Goal: Information Seeking & Learning: Find specific fact

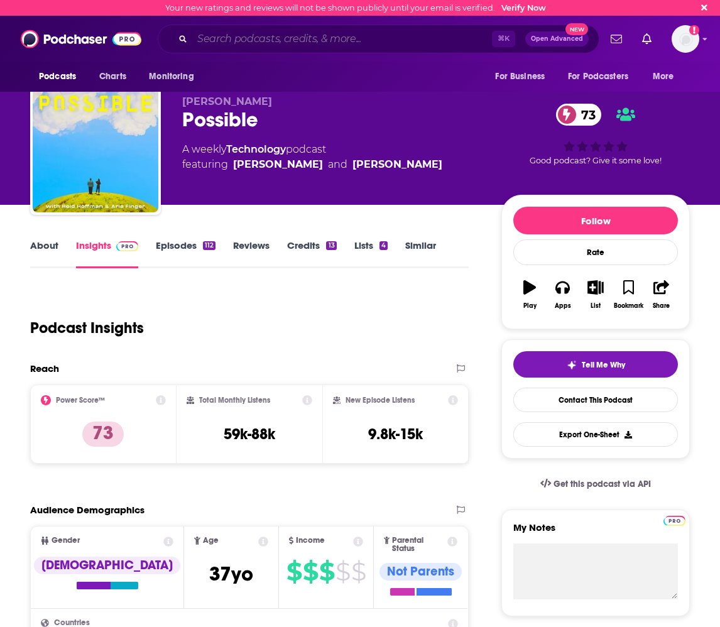
click at [226, 41] on input "Search podcasts, credits, & more..." at bounding box center [342, 39] width 300 height 20
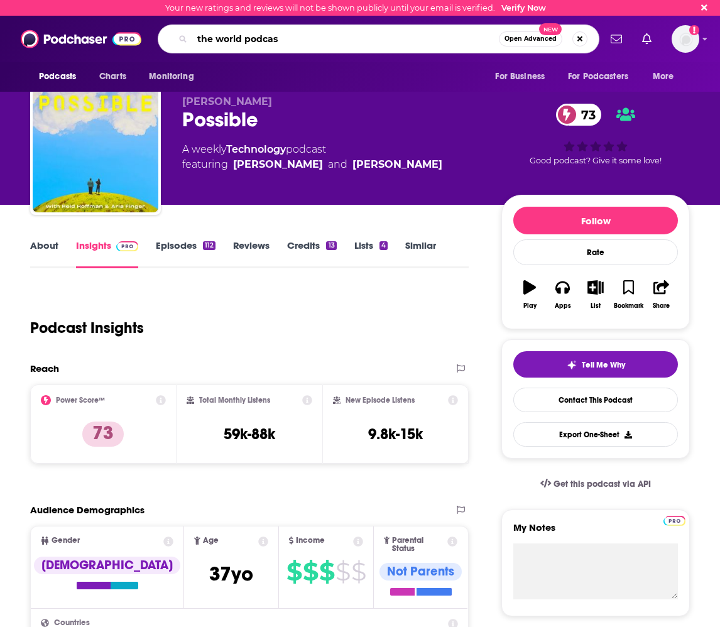
type input "the world podcast"
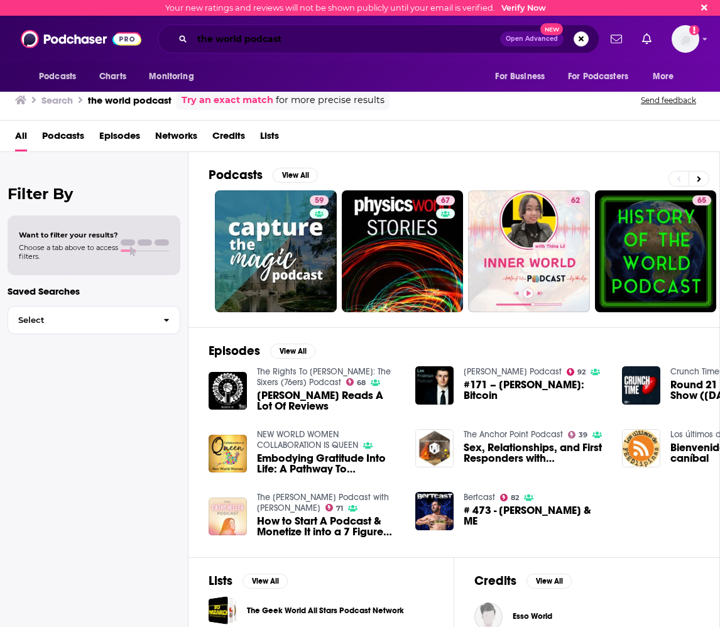
click at [260, 41] on input "the world podcast" at bounding box center [346, 39] width 308 height 20
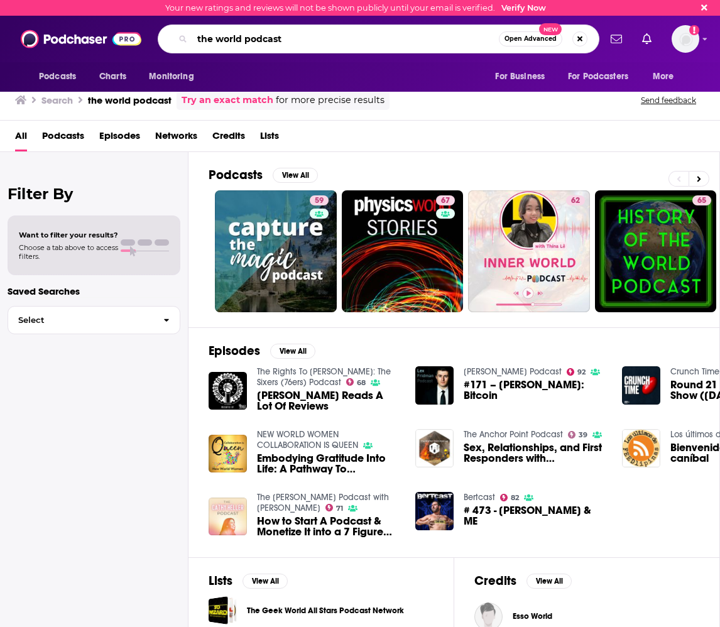
click at [260, 41] on input "the world podcast" at bounding box center [345, 39] width 307 height 20
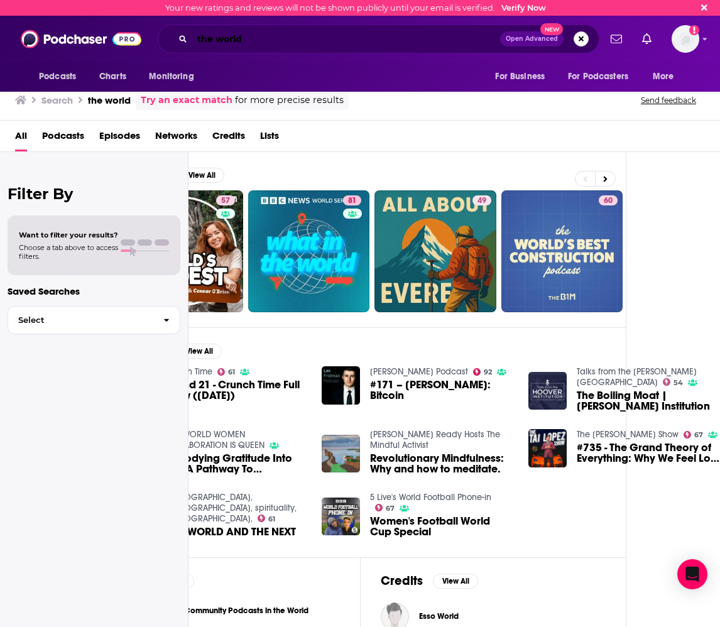
click at [285, 41] on input "the world" at bounding box center [346, 39] width 308 height 20
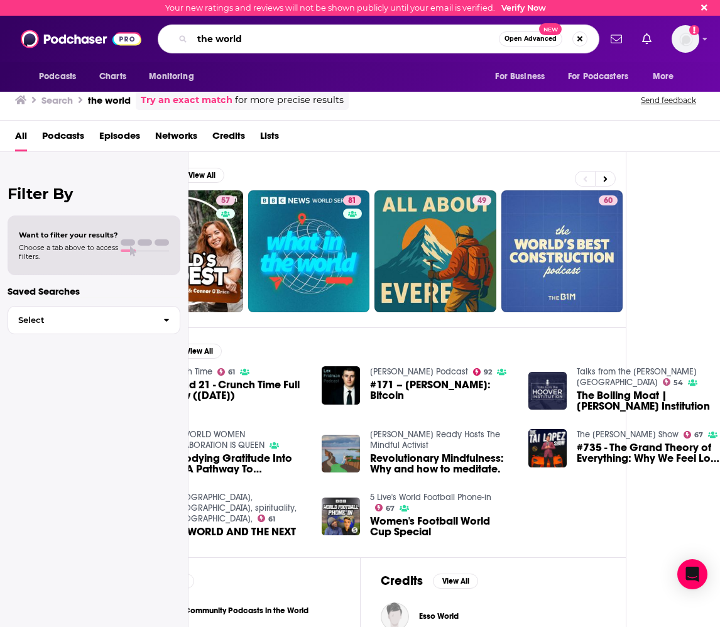
paste input "Host [PERSON_NAME]"
type input "the world Host [PERSON_NAME]"
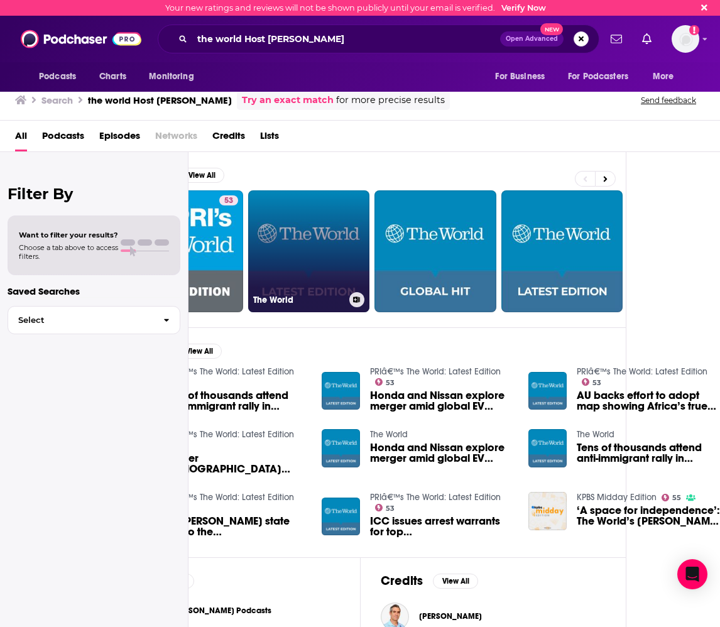
click at [317, 232] on link "The World" at bounding box center [309, 251] width 122 height 122
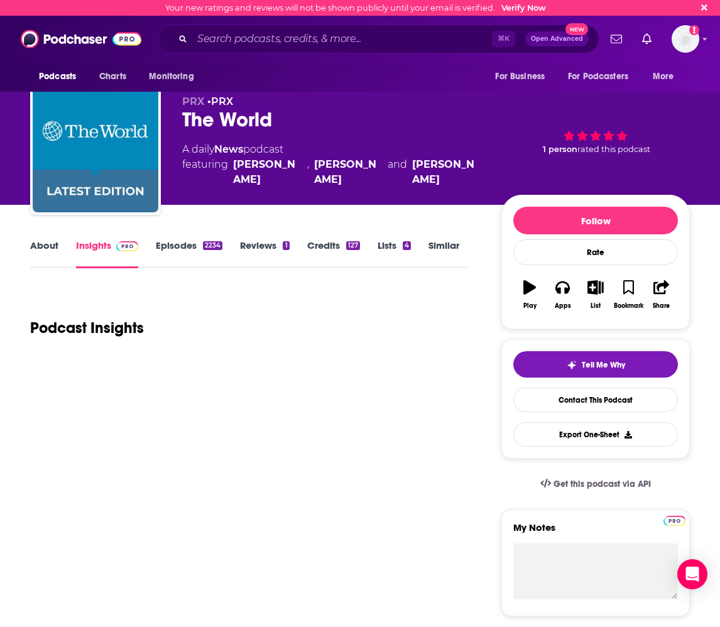
click at [50, 245] on link "About" at bounding box center [44, 253] width 28 height 29
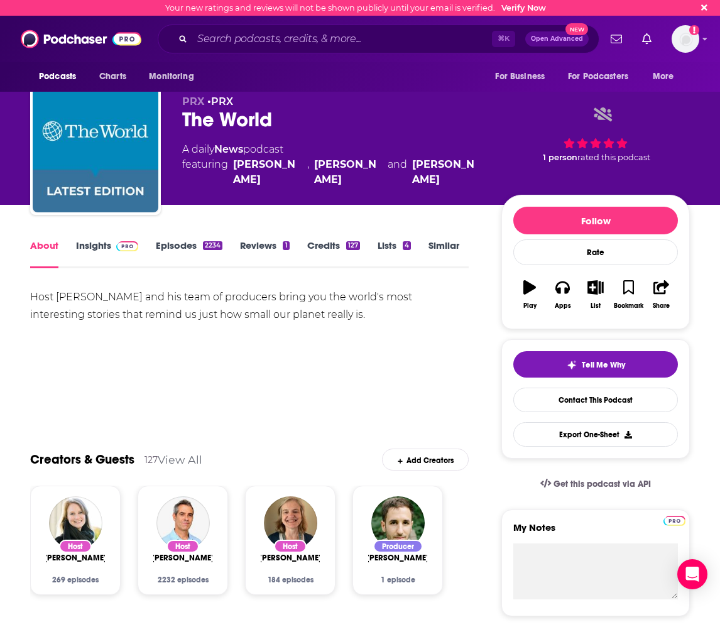
click at [170, 304] on div "Host [PERSON_NAME] and his team of producers bring you the world's most interes…" at bounding box center [249, 305] width 439 height 35
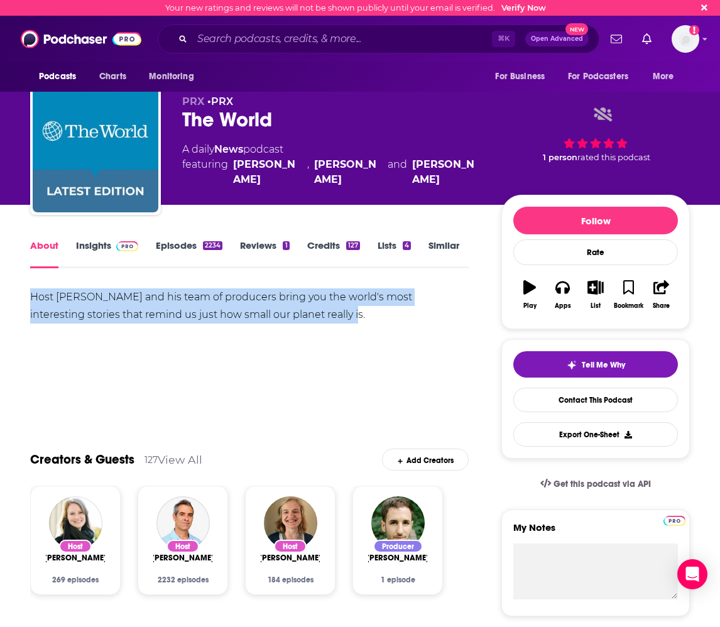
drag, startPoint x: 50, startPoint y: 297, endPoint x: 305, endPoint y: 317, distance: 255.9
copy div "Host [PERSON_NAME] and his team of producers bring you the world's most interes…"
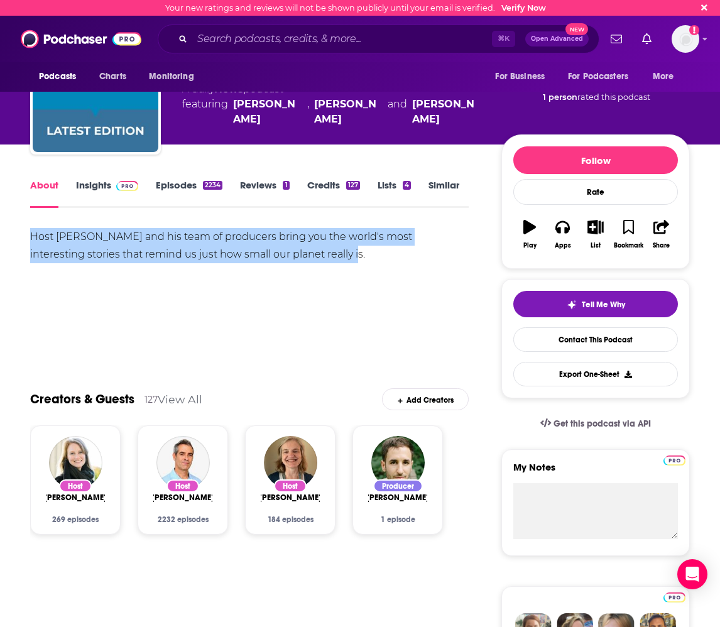
scroll to position [66, 0]
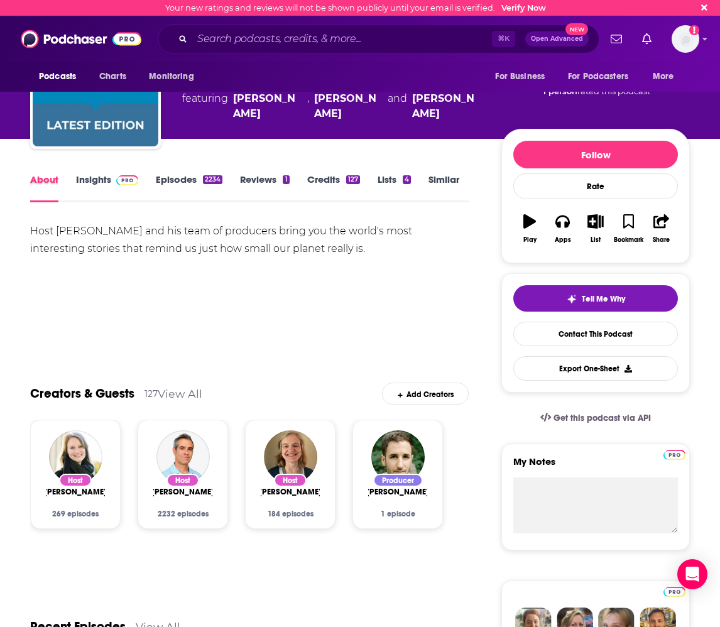
click at [73, 180] on div "About" at bounding box center [53, 187] width 46 height 29
click at [82, 182] on link "Insights" at bounding box center [107, 187] width 62 height 29
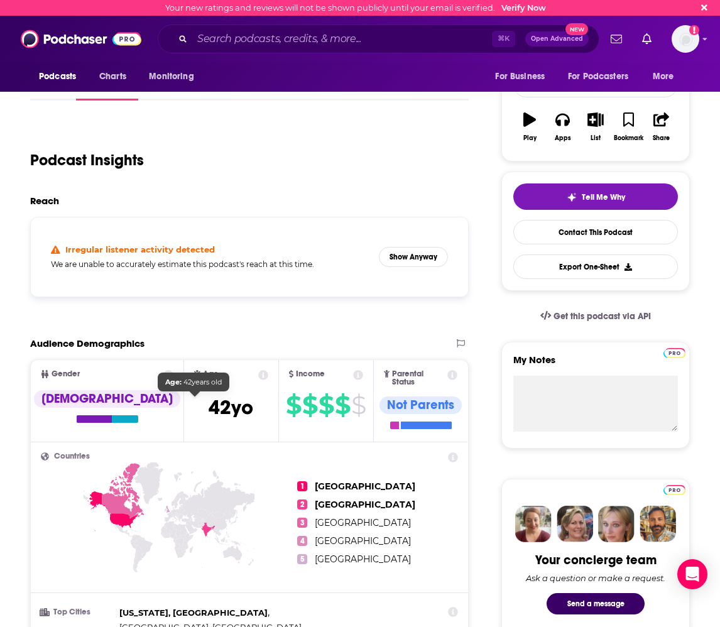
scroll to position [216, 0]
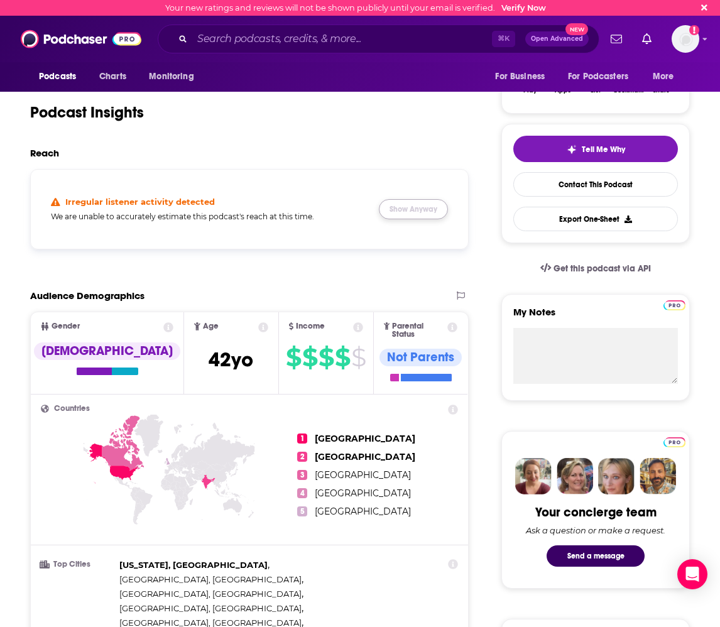
click at [419, 207] on button "Show Anyway" at bounding box center [413, 209] width 69 height 20
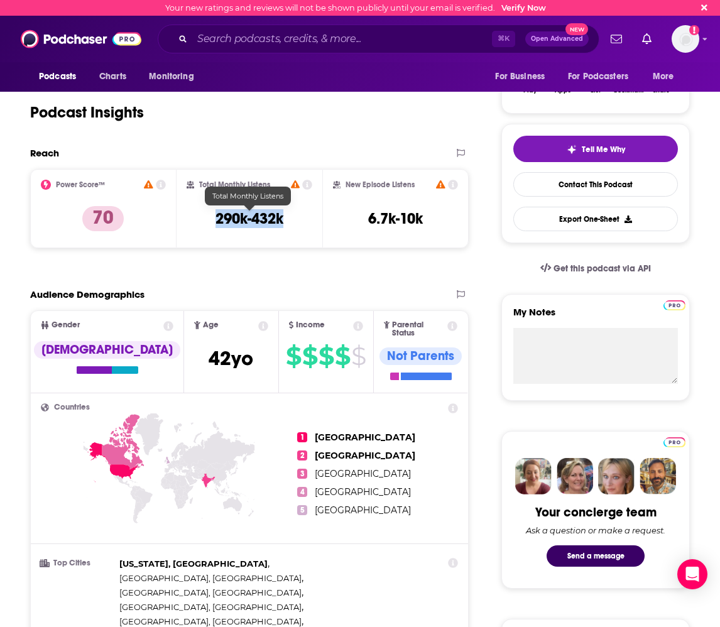
drag, startPoint x: 212, startPoint y: 214, endPoint x: 294, endPoint y: 217, distance: 82.4
click at [294, 217] on div "Total Monthly Listens 290k-432k" at bounding box center [250, 209] width 126 height 58
copy h3 "290k-432k"
